Goal: Transaction & Acquisition: Purchase product/service

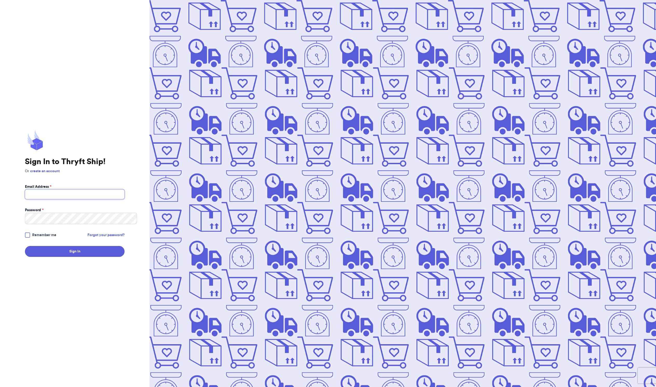
type input "slendy.bahena@gmail.com"
click at [79, 257] on button "Sign In" at bounding box center [75, 251] width 100 height 11
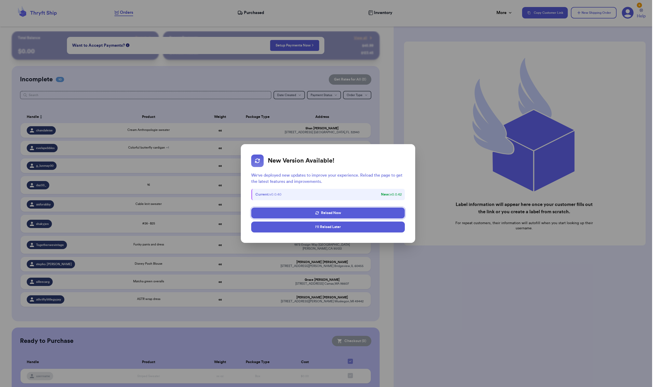
click at [308, 232] on button "I'll Reload Later" at bounding box center [328, 226] width 154 height 11
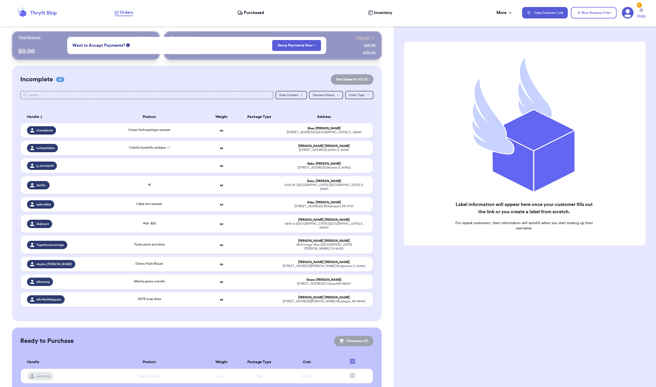
click at [246, 12] on span "Purchased" at bounding box center [254, 13] width 20 height 6
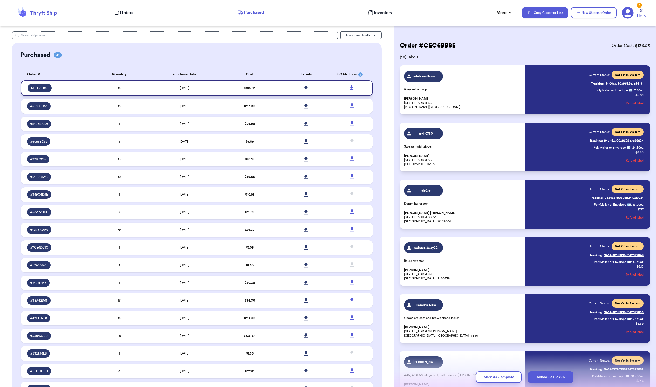
click at [272, 96] on td "$ 136.03" at bounding box center [249, 88] width 56 height 16
click at [307, 90] on icon at bounding box center [306, 88] width 4 height 5
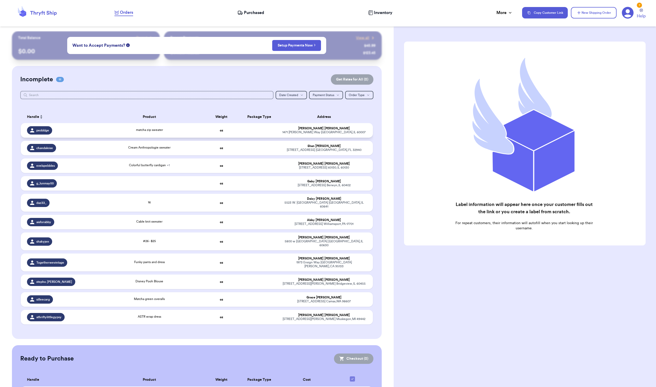
click at [52, 134] on div "pedddge" at bounding box center [39, 130] width 25 height 8
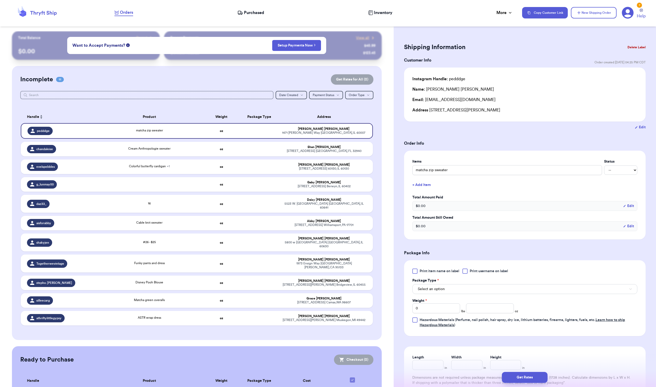
click at [445, 292] on span "Select an option" at bounding box center [431, 288] width 27 height 5
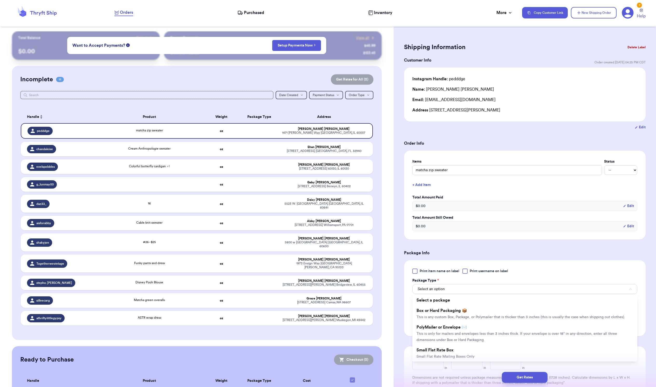
click at [454, 368] on div "Get Rates" at bounding box center [525, 377] width 263 height 19
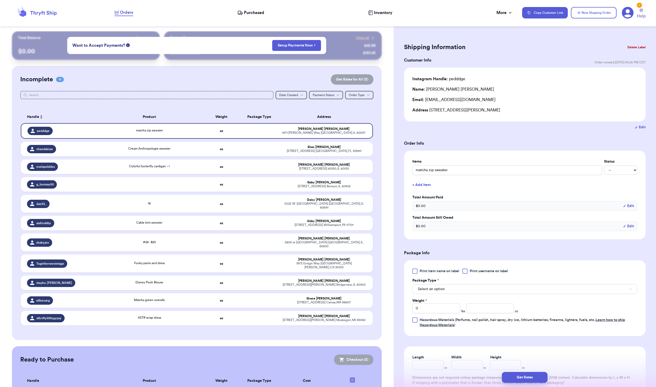
click at [456, 294] on button "Select an option" at bounding box center [525, 289] width 225 height 10
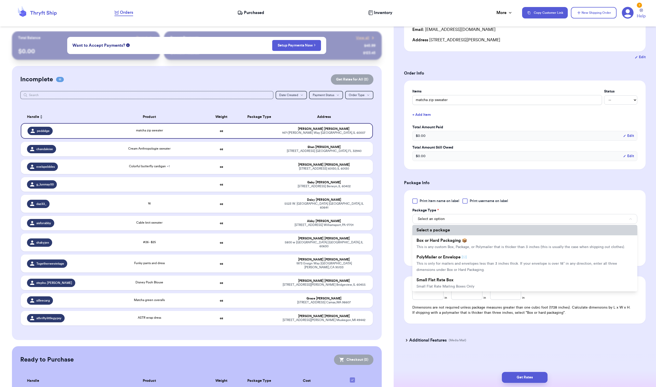
scroll to position [79, 0]
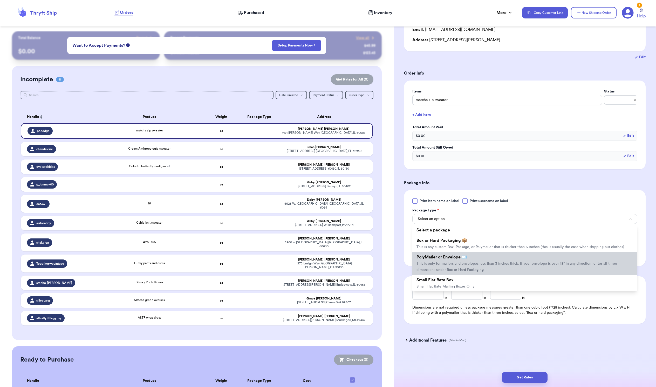
click at [462, 259] on span "PolyMailer or Envelope ✉️" at bounding box center [442, 257] width 50 height 4
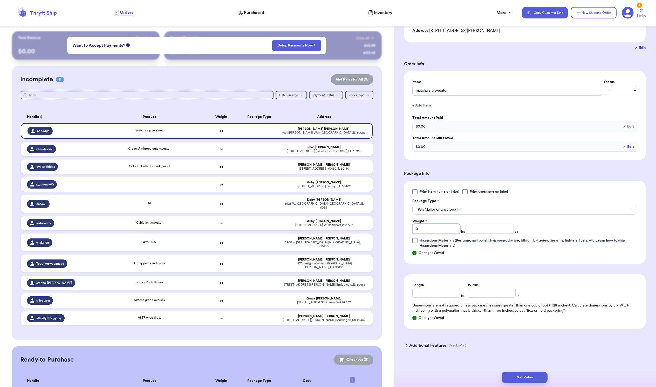
click at [442, 234] on input "0" at bounding box center [437, 229] width 48 height 10
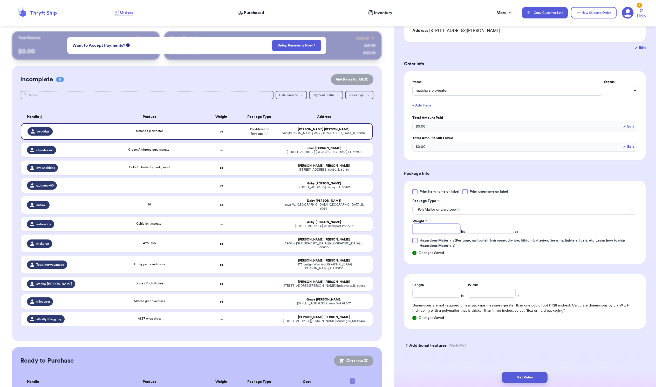
type input "1"
click at [514, 234] on input "number" at bounding box center [490, 229] width 48 height 10
type input "5"
click at [422, 298] on input "Length" at bounding box center [437, 293] width 48 height 10
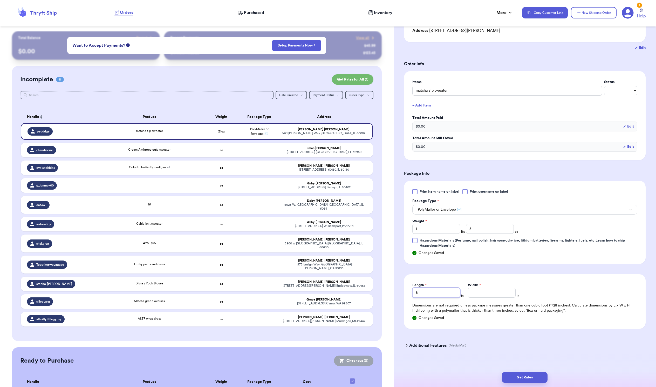
type input "8"
click at [487, 298] on input "Width *" at bounding box center [492, 293] width 48 height 10
type input "10"
click at [518, 372] on button "Get Rates" at bounding box center [525, 377] width 46 height 11
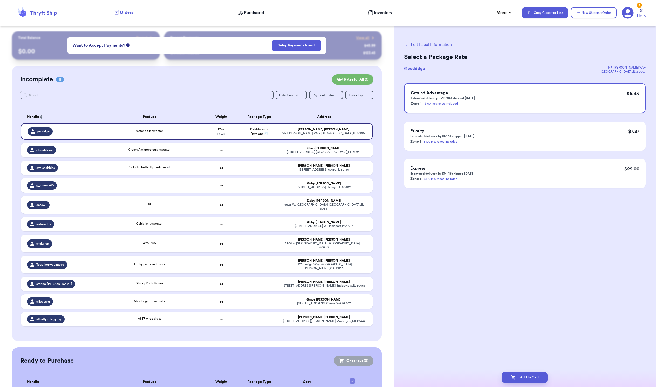
scroll to position [0, 0]
click at [532, 374] on button "Add to Cart" at bounding box center [525, 377] width 46 height 11
checkbox input "true"
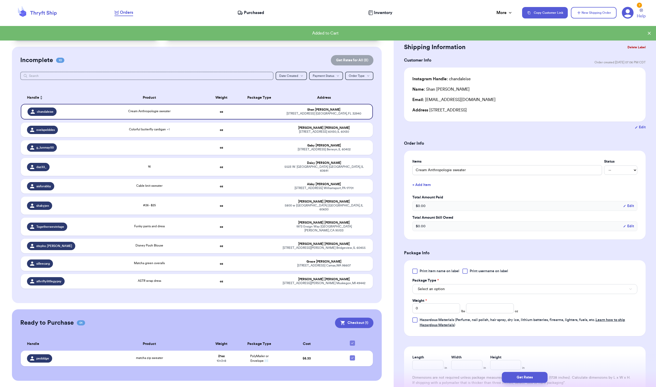
scroll to position [79, 0]
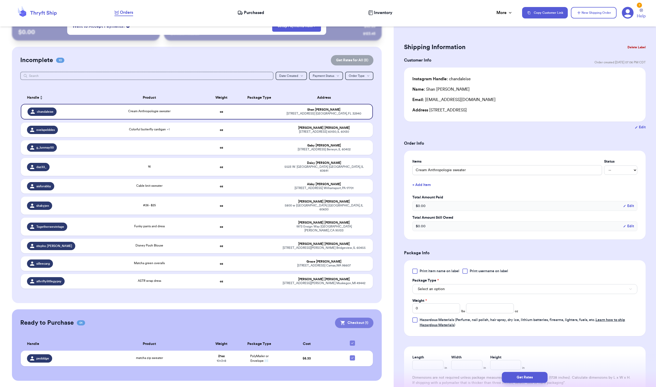
click at [345, 318] on button "Checkout ( 1 )" at bounding box center [354, 323] width 38 height 10
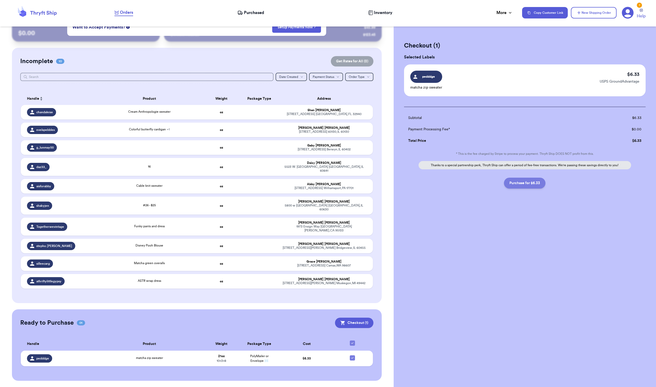
click at [514, 189] on button "Purchase for $6.33" at bounding box center [525, 183] width 42 height 11
checkbox input "false"
checkbox input "true"
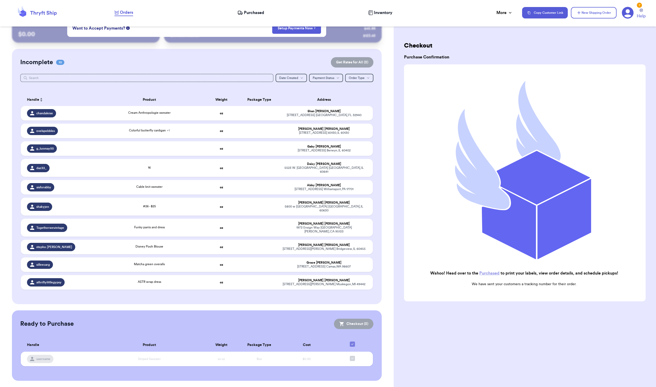
scroll to position [0, 0]
click at [251, 8] on nav "Orders Purchased Inventory More Stats Completed Orders Payments Payouts Copy Cu…" at bounding box center [382, 12] width 547 height 17
click at [248, 13] on span "Purchased" at bounding box center [254, 13] width 20 height 6
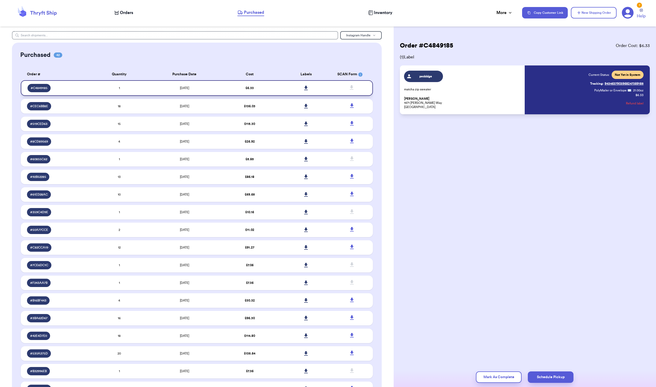
click at [305, 90] on icon at bounding box center [306, 88] width 4 height 4
